Goal: Find specific page/section

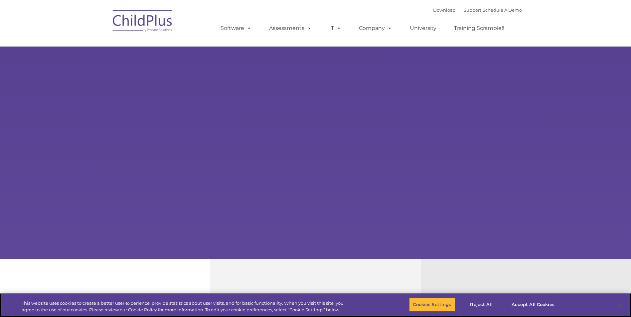
select select "MEDIUM"
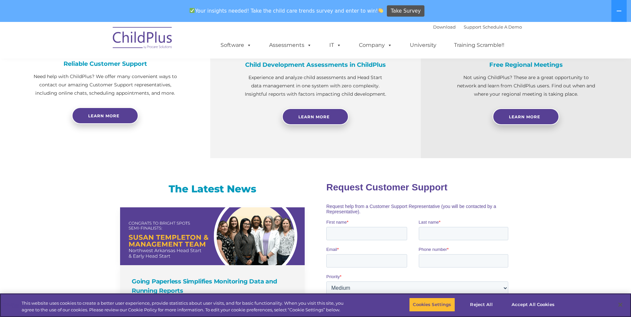
scroll to position [654, 0]
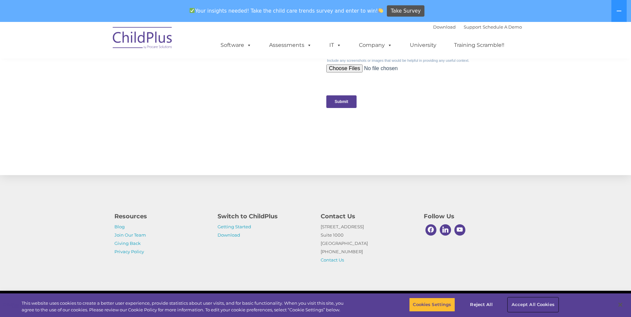
click at [521, 305] on button "Accept All Cookies" at bounding box center [533, 305] width 50 height 14
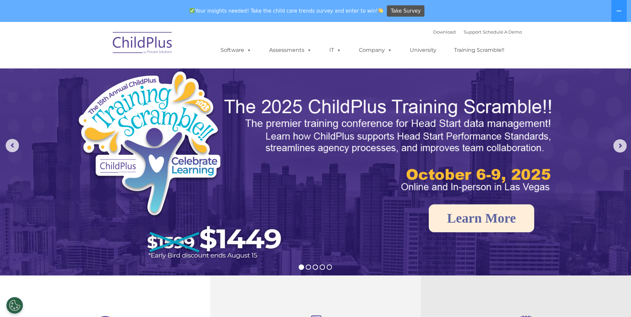
scroll to position [0, 0]
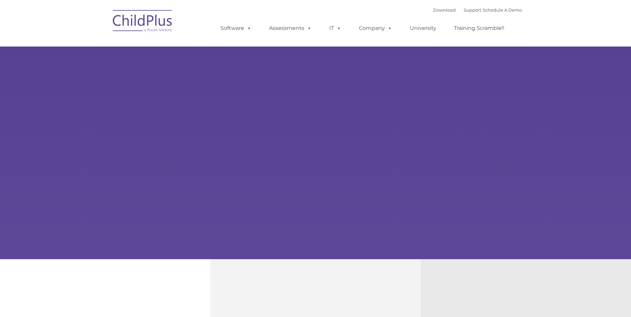
type input ""
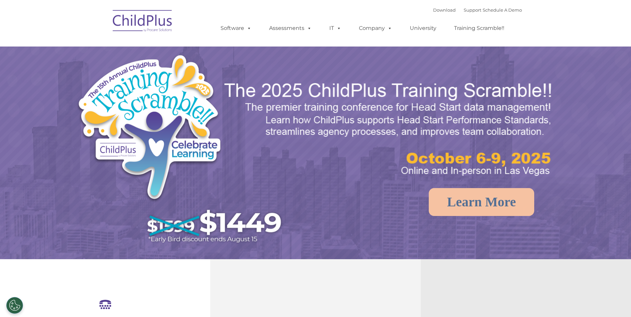
select select "MEDIUM"
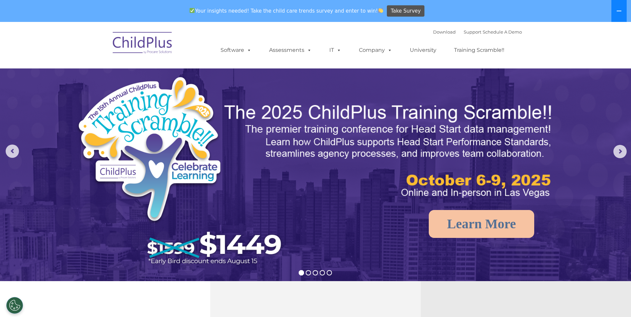
click at [613, 11] on button at bounding box center [618, 11] width 15 height 22
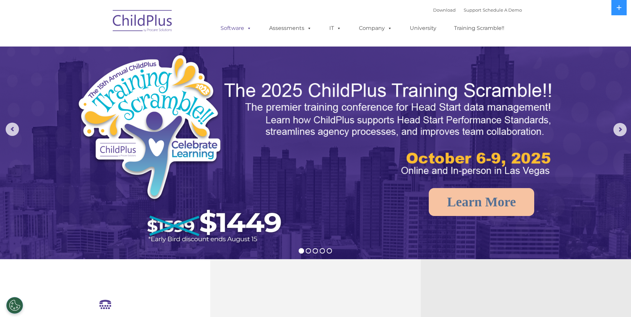
click at [245, 28] on span at bounding box center [247, 28] width 7 height 6
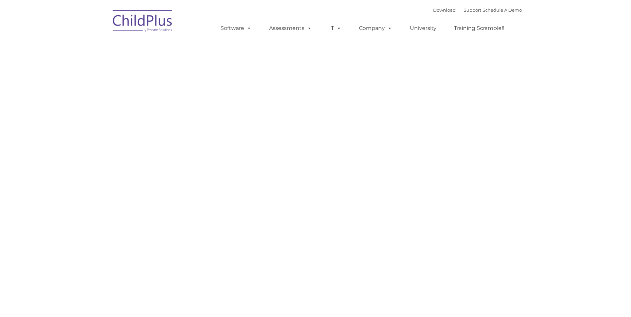
type input ""
